Goal: Transaction & Acquisition: Subscribe to service/newsletter

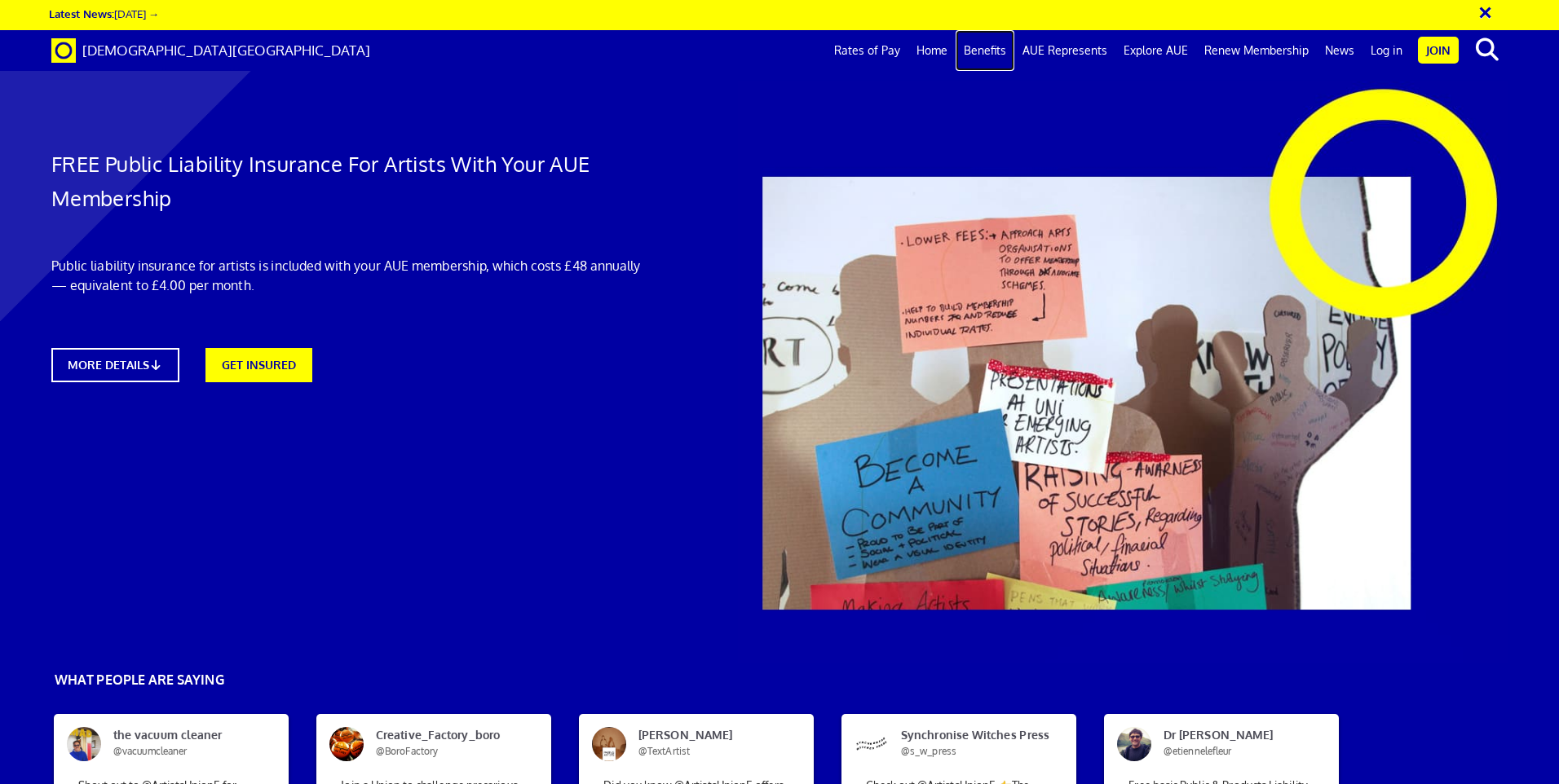
click at [994, 52] on link "Benefits" at bounding box center [985, 50] width 59 height 41
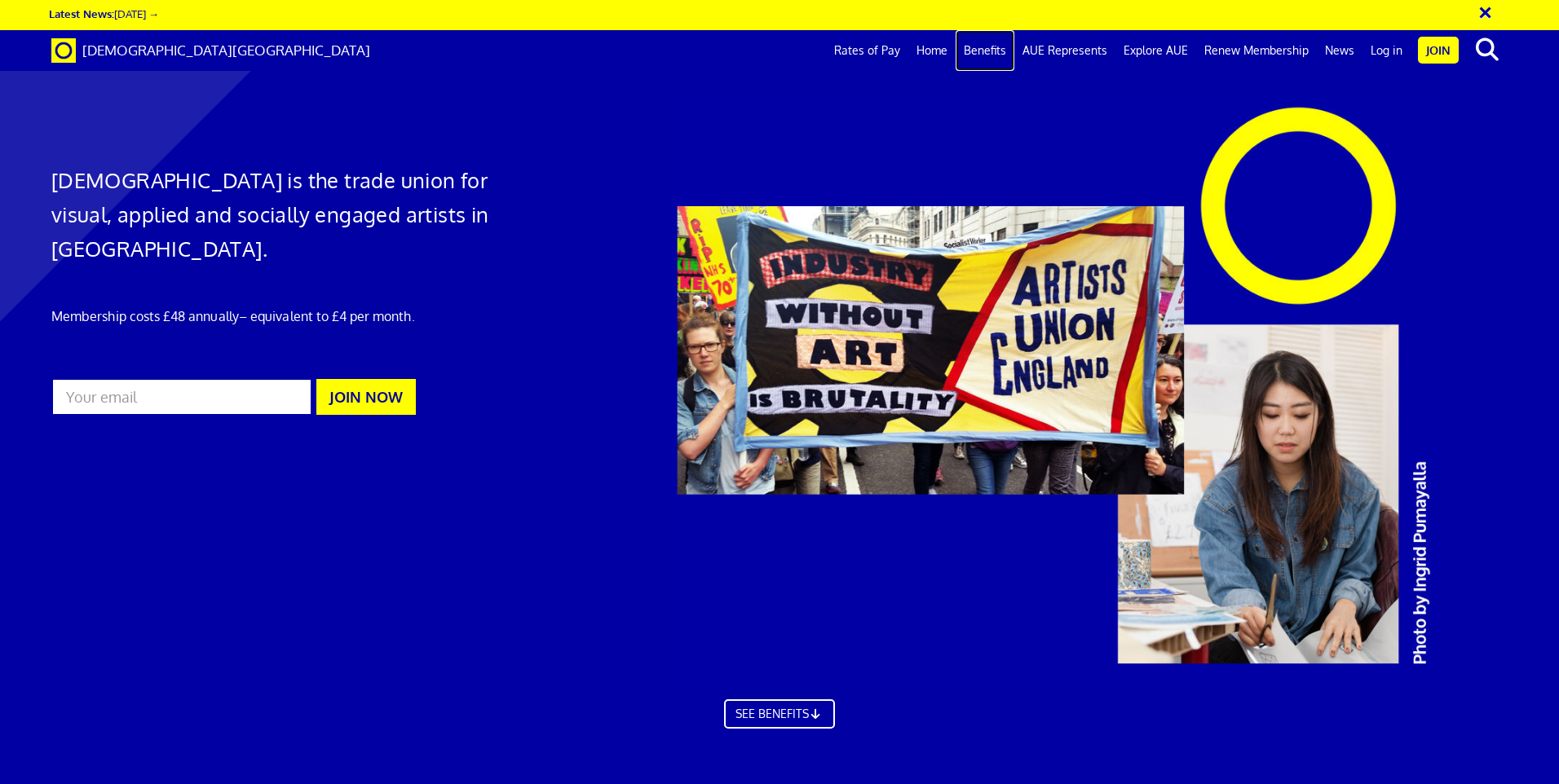
click at [1007, 51] on link "Benefits" at bounding box center [985, 50] width 59 height 41
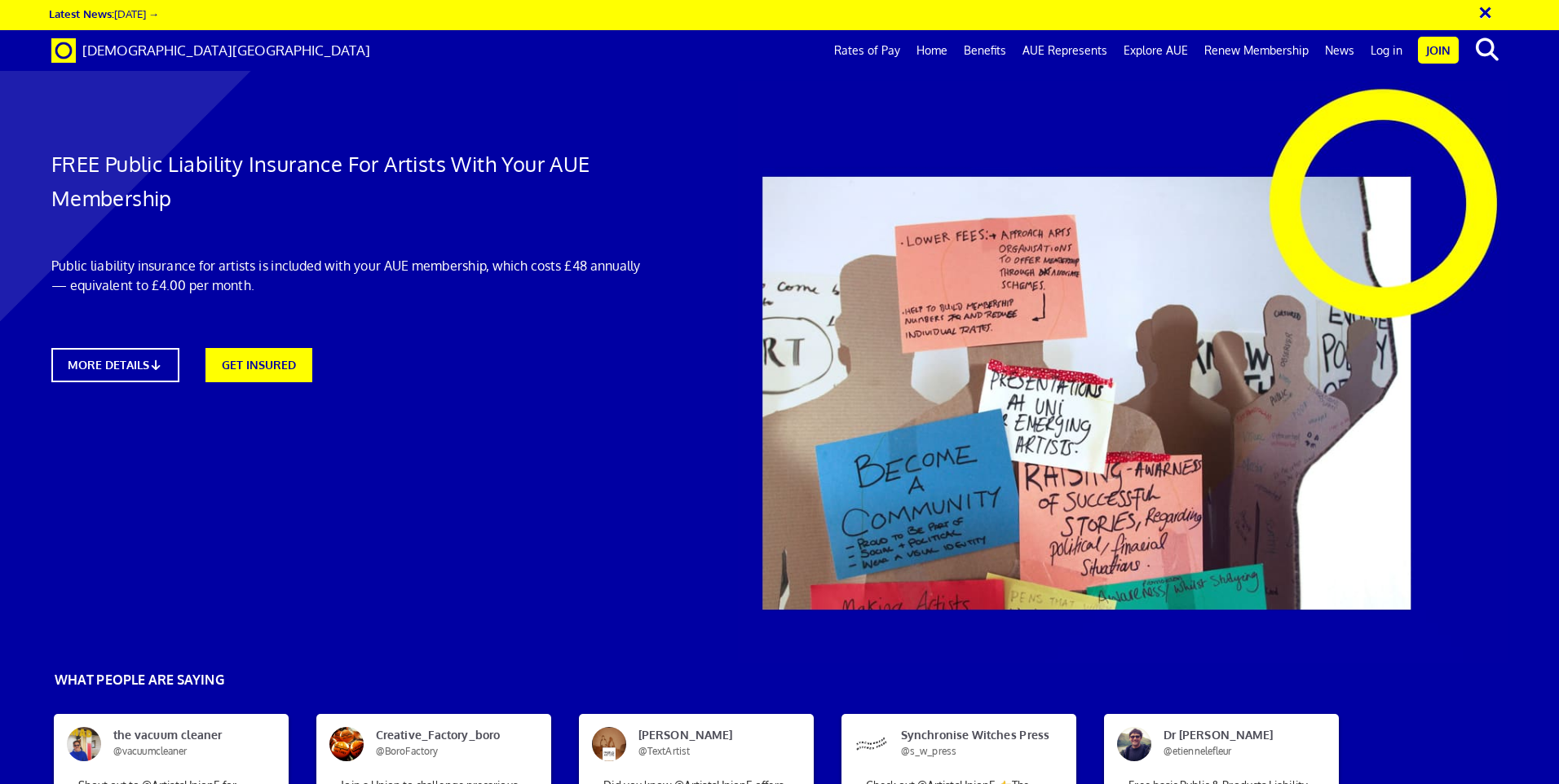
scroll to position [244, 0]
click at [175, 346] on link "MORE DETAILS" at bounding box center [115, 365] width 141 height 37
click at [980, 53] on link "Benefits" at bounding box center [985, 50] width 59 height 41
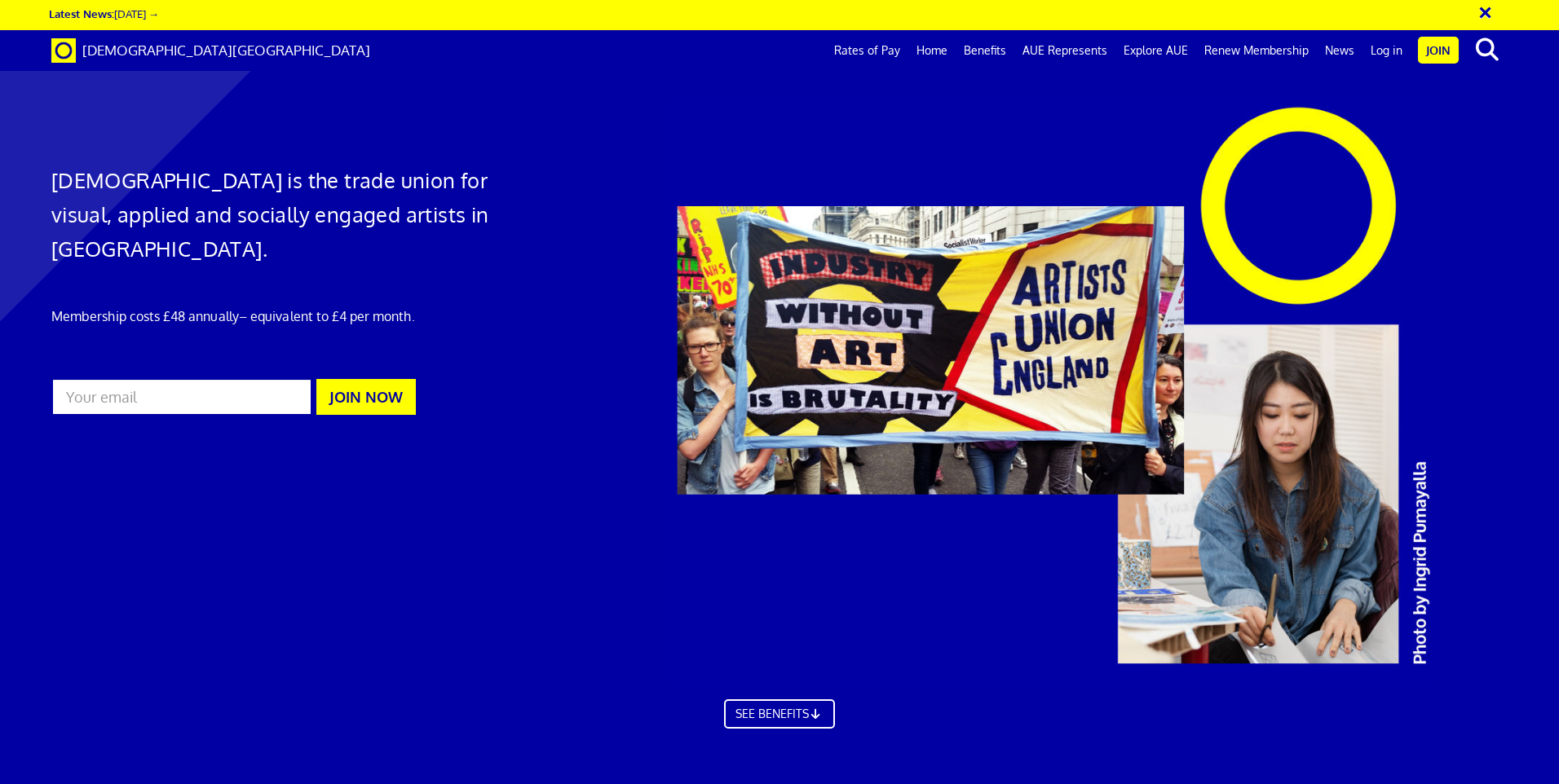
scroll to position [1083, 0]
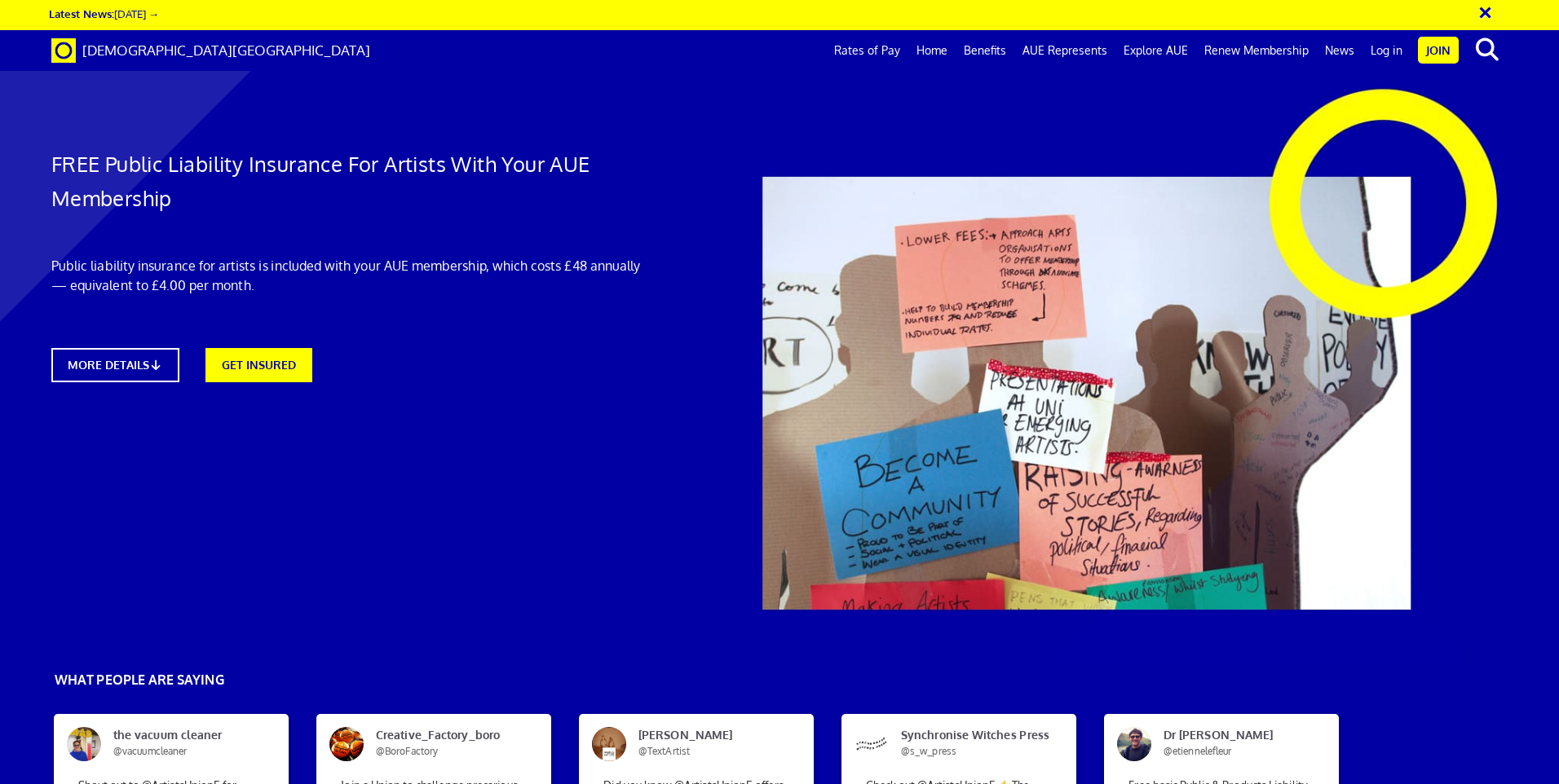
scroll to position [1549, 0]
click at [1160, 52] on link "Explore AUE" at bounding box center [1155, 50] width 80 height 41
click at [993, 47] on link "Benefits" at bounding box center [985, 50] width 59 height 41
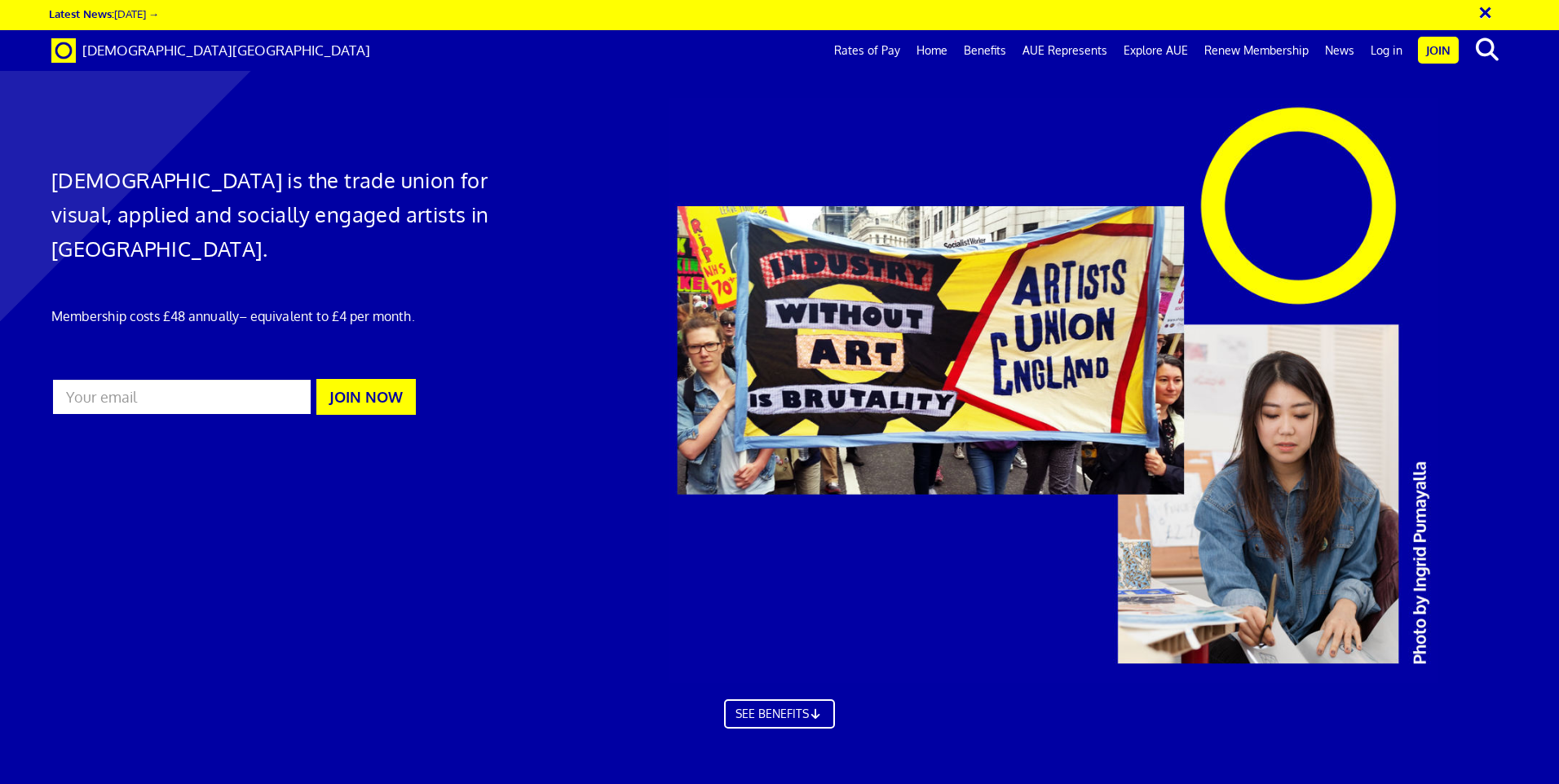
scroll to position [0, 25]
click at [895, 51] on link "Rates of Pay" at bounding box center [866, 50] width 82 height 41
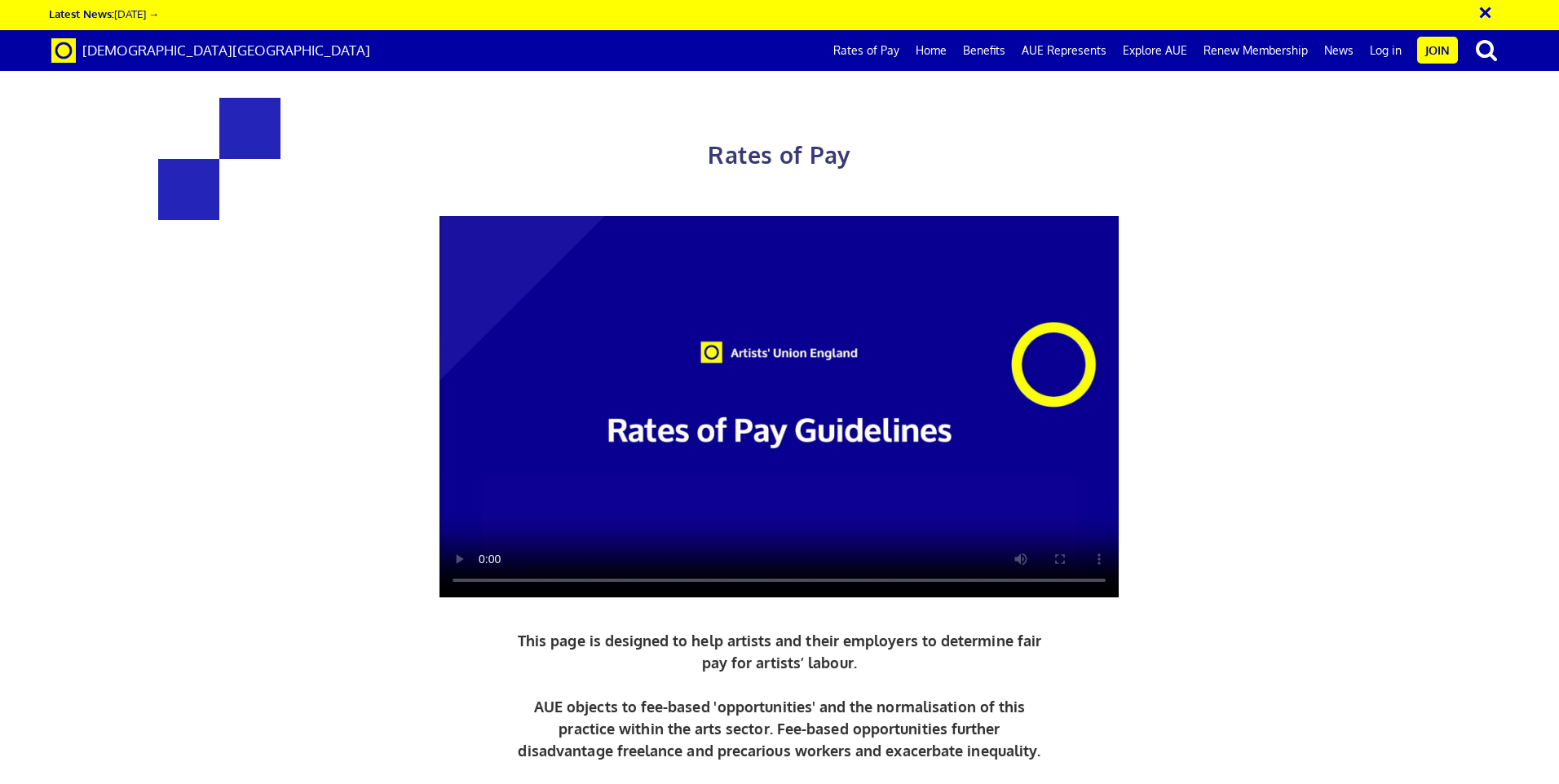
scroll to position [3587, 0]
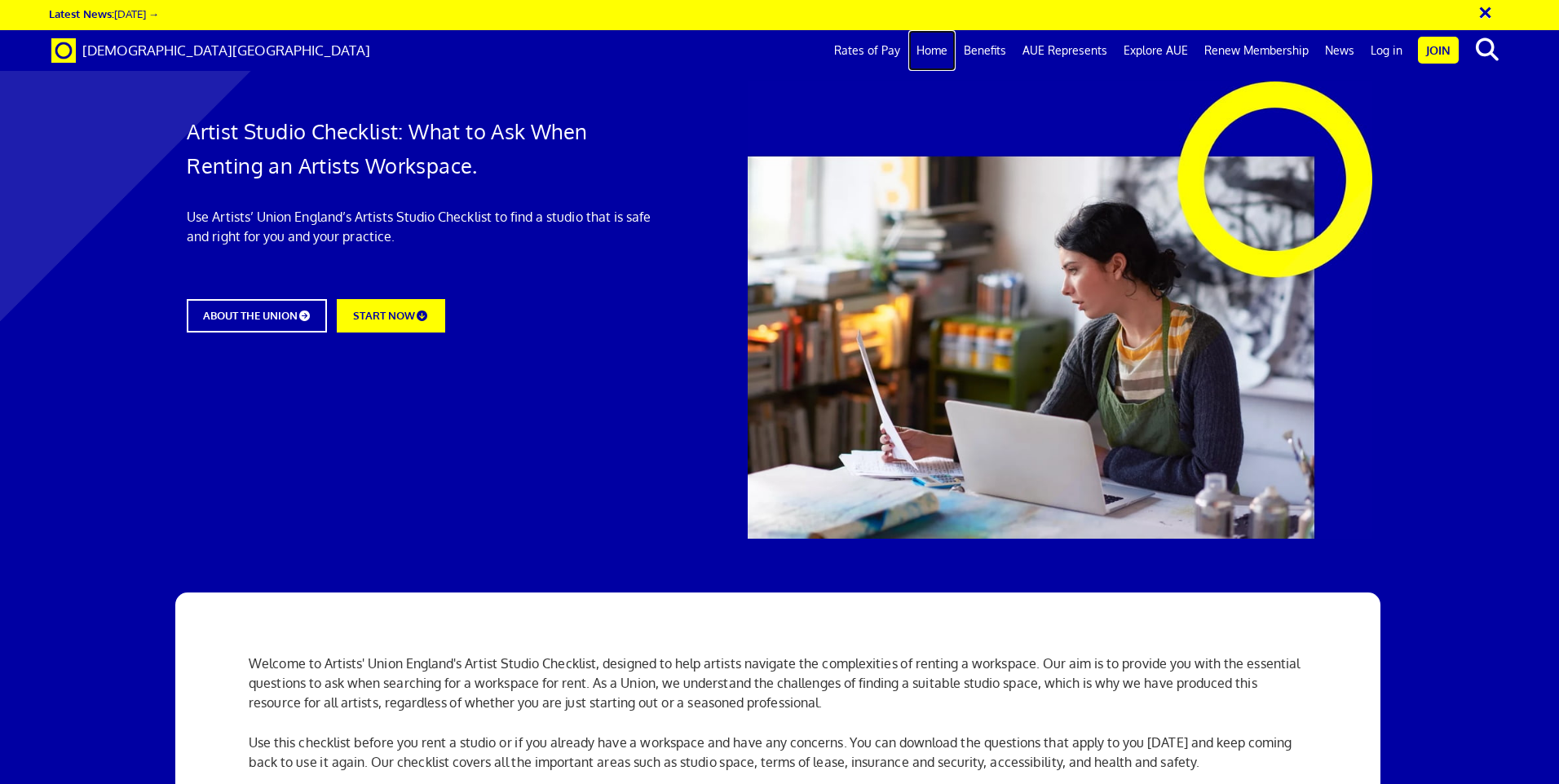
click at [933, 42] on link "Home" at bounding box center [932, 50] width 47 height 41
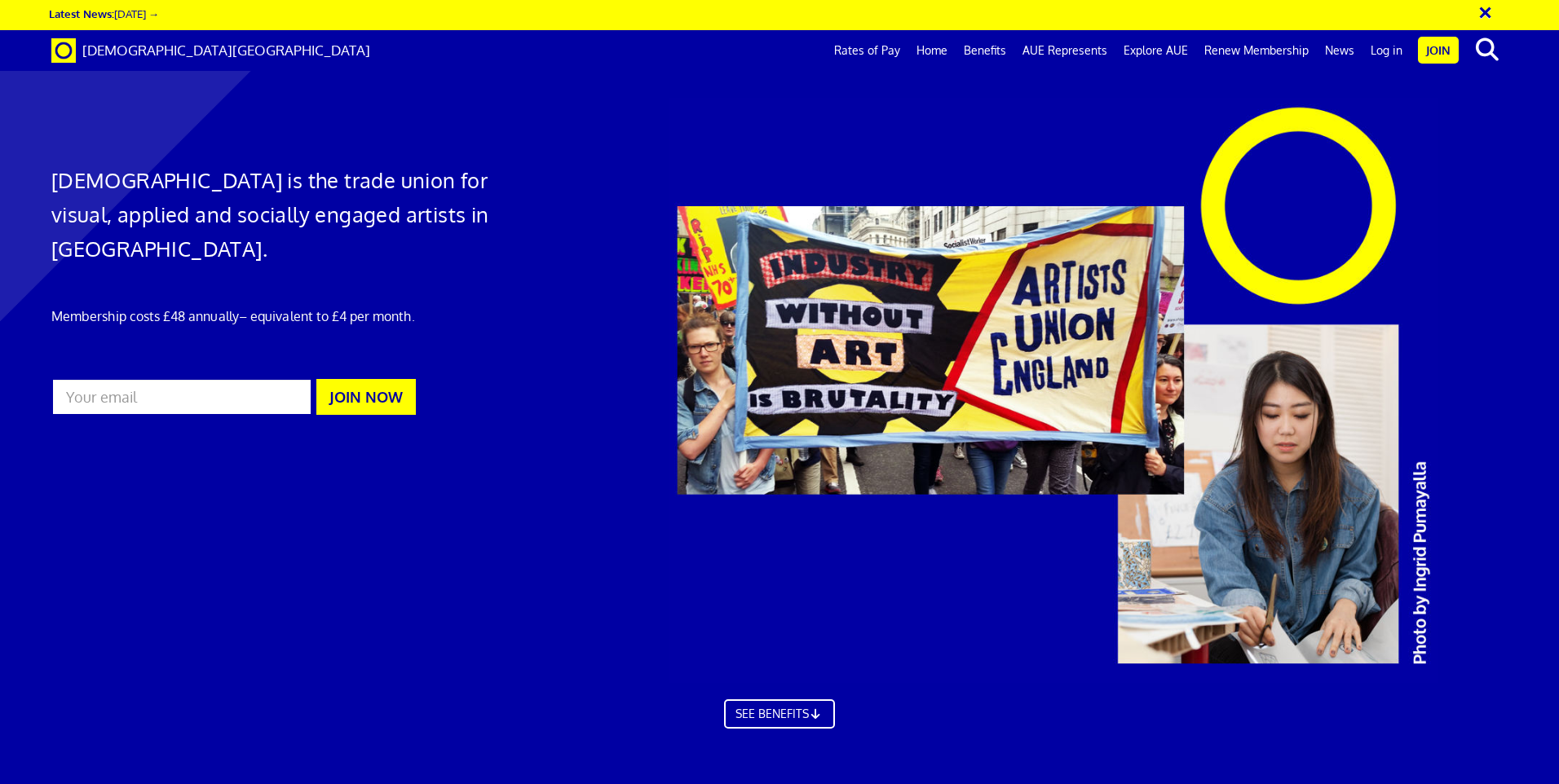
scroll to position [0, 25]
click at [995, 43] on link "Benefits" at bounding box center [985, 50] width 59 height 41
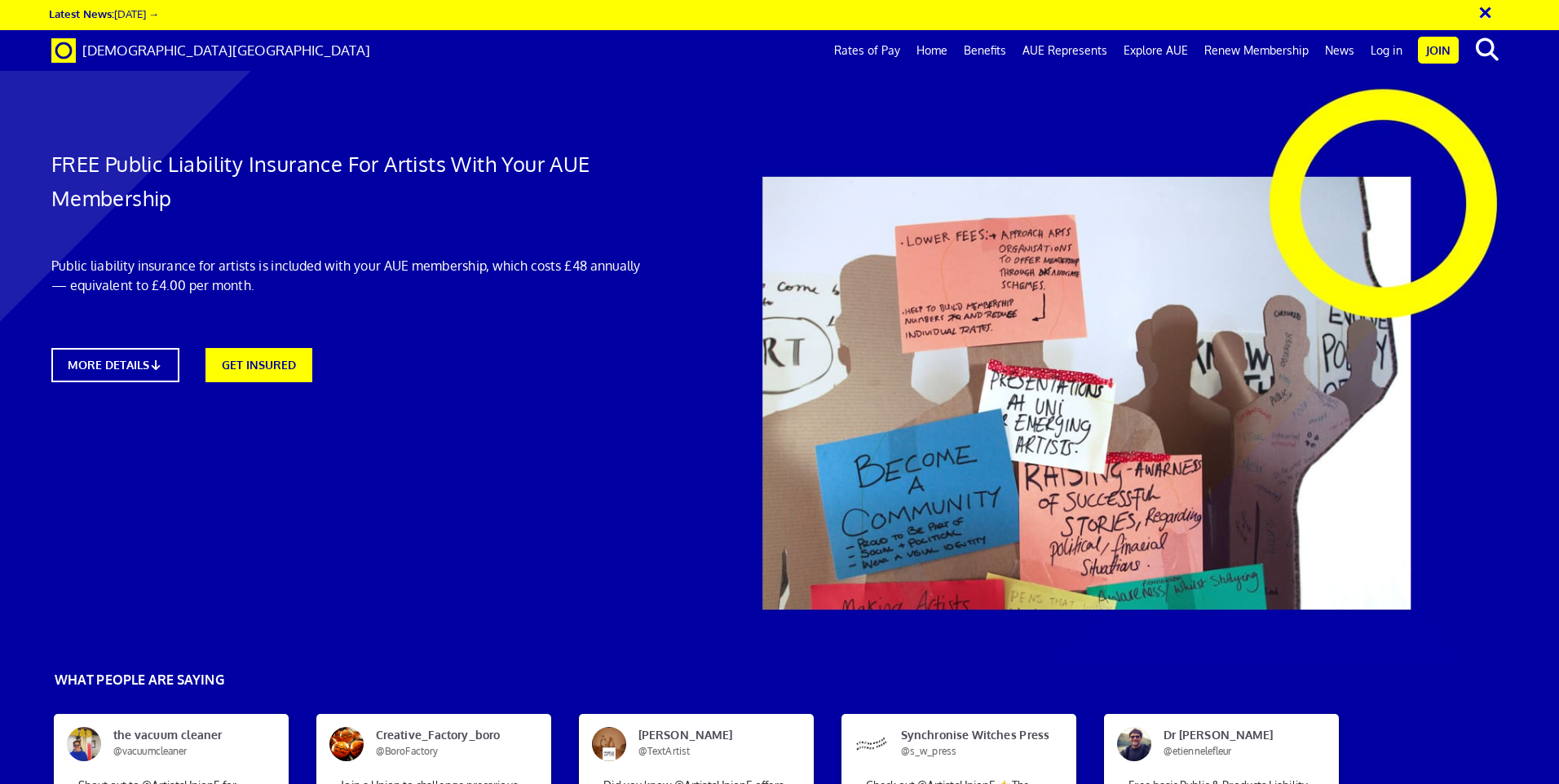
scroll to position [897, 0]
click at [995, 47] on link "Benefits" at bounding box center [985, 50] width 59 height 41
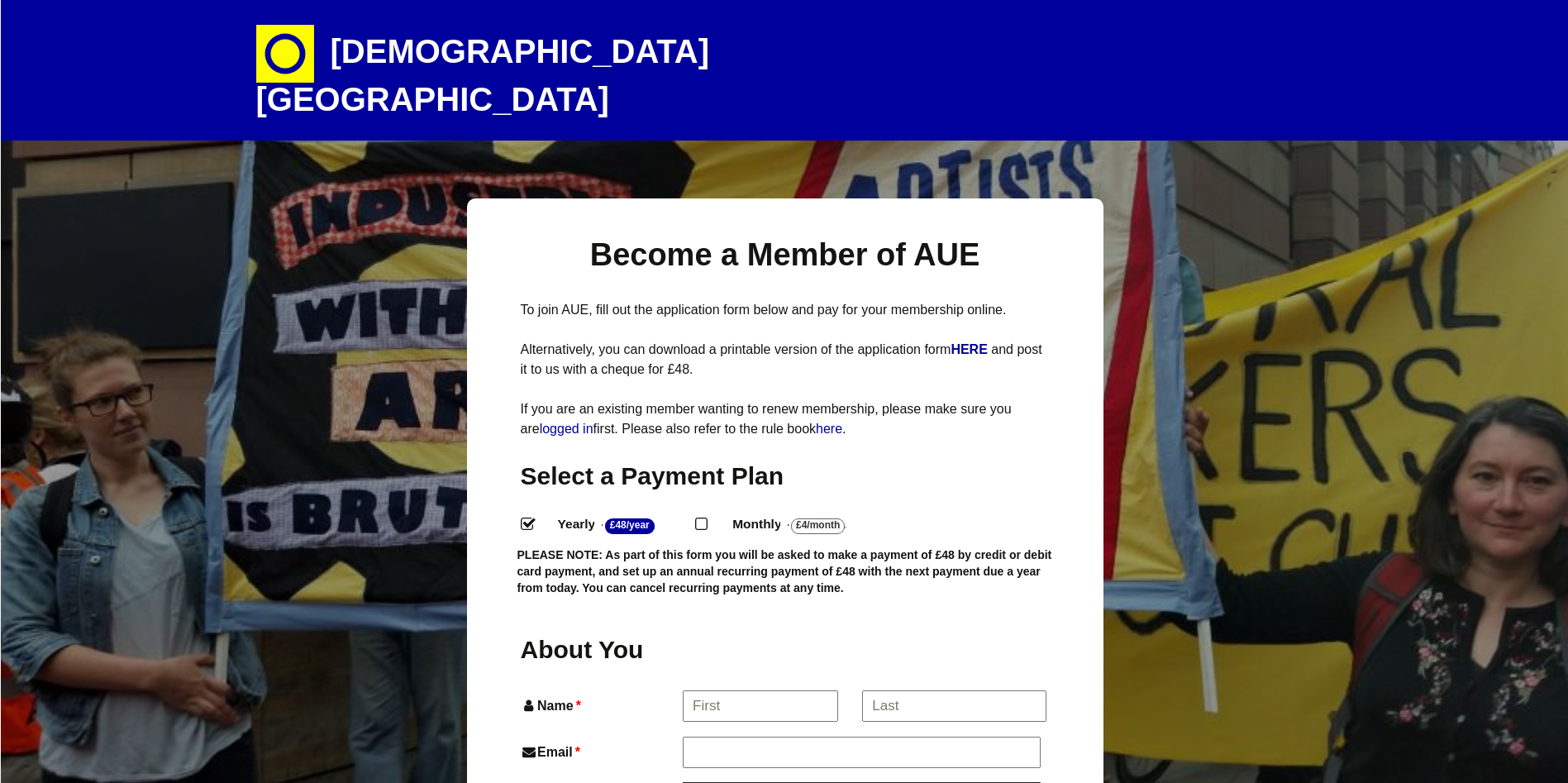
select select
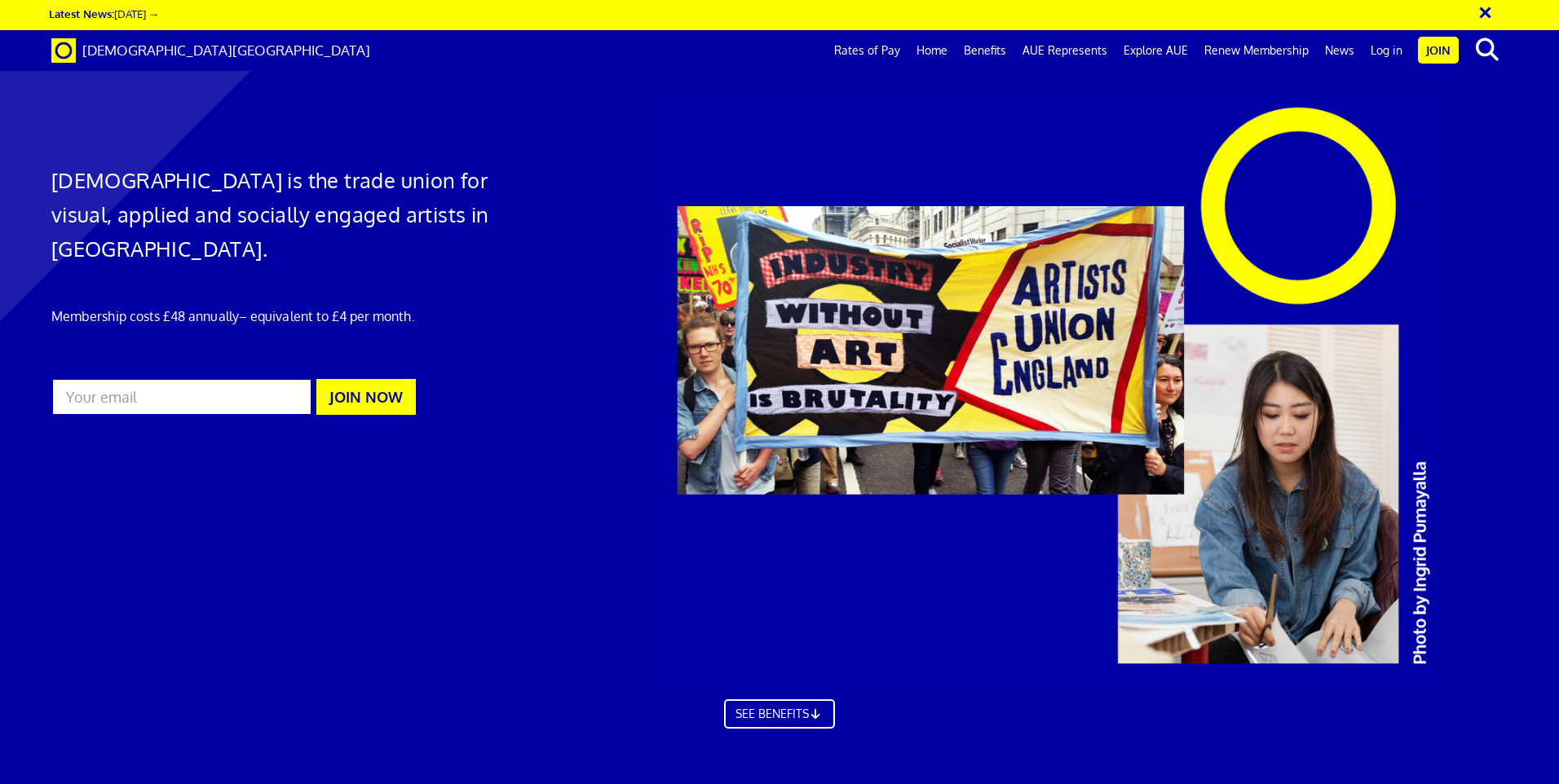
scroll to position [0, 25]
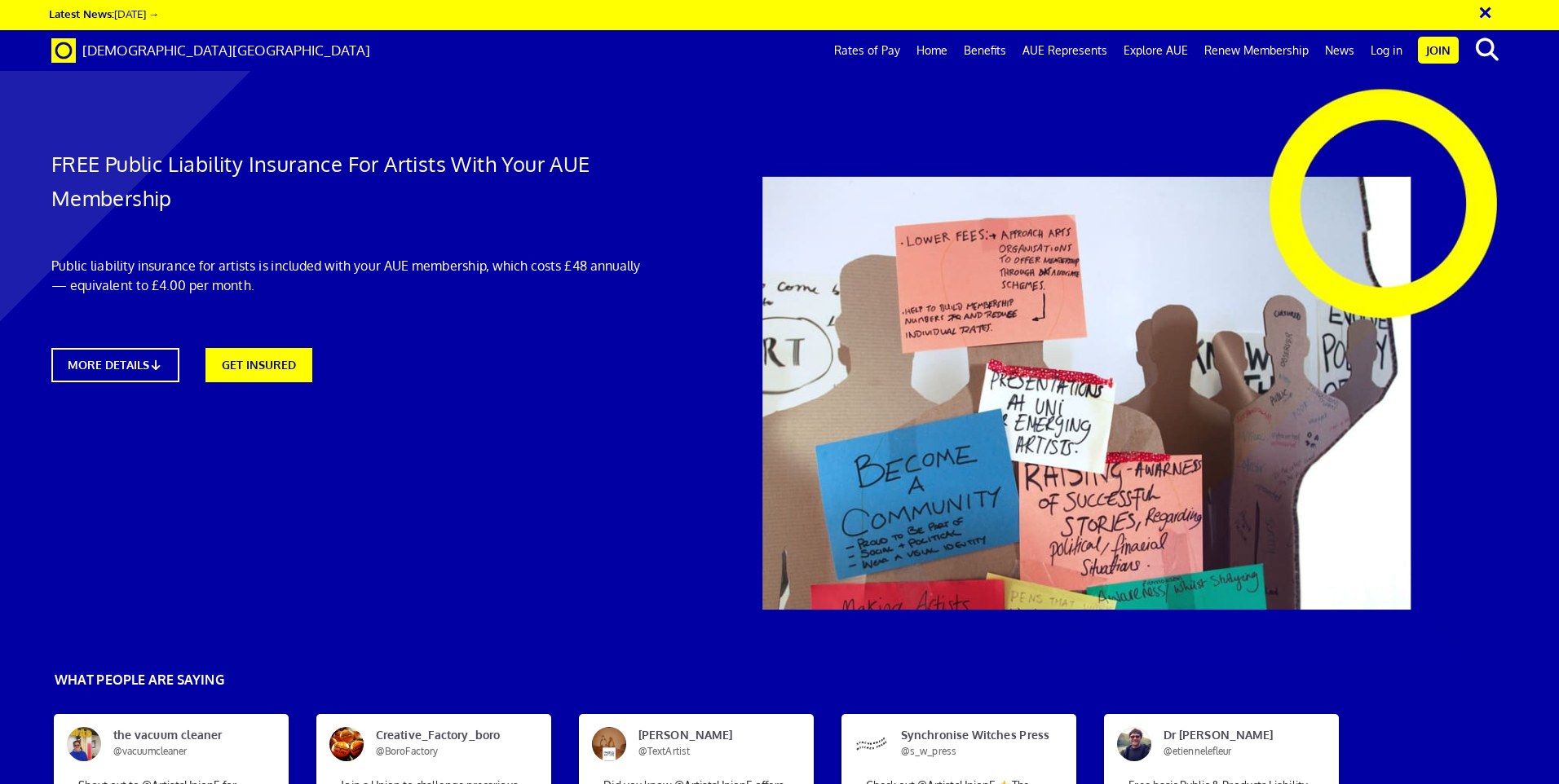
scroll to position [244, 0]
click at [152, 346] on link "MORE DETAILS" at bounding box center [115, 365] width 141 height 37
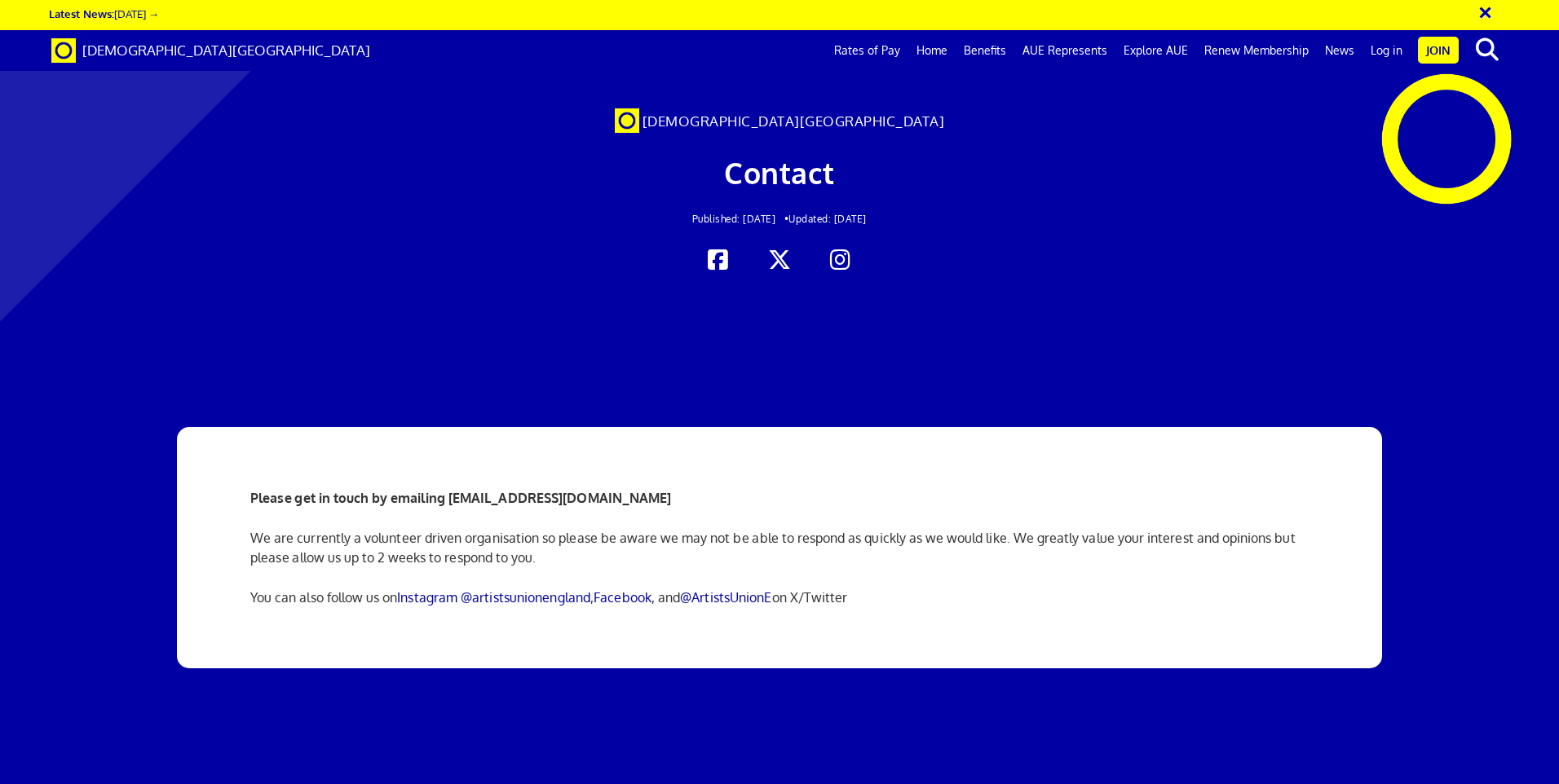
scroll to position [0, 25]
drag, startPoint x: 971, startPoint y: 299, endPoint x: 976, endPoint y: 292, distance: 8.6
click at [975, 295] on div at bounding box center [779, 615] width 1559 height 653
